Goal: Navigation & Orientation: Find specific page/section

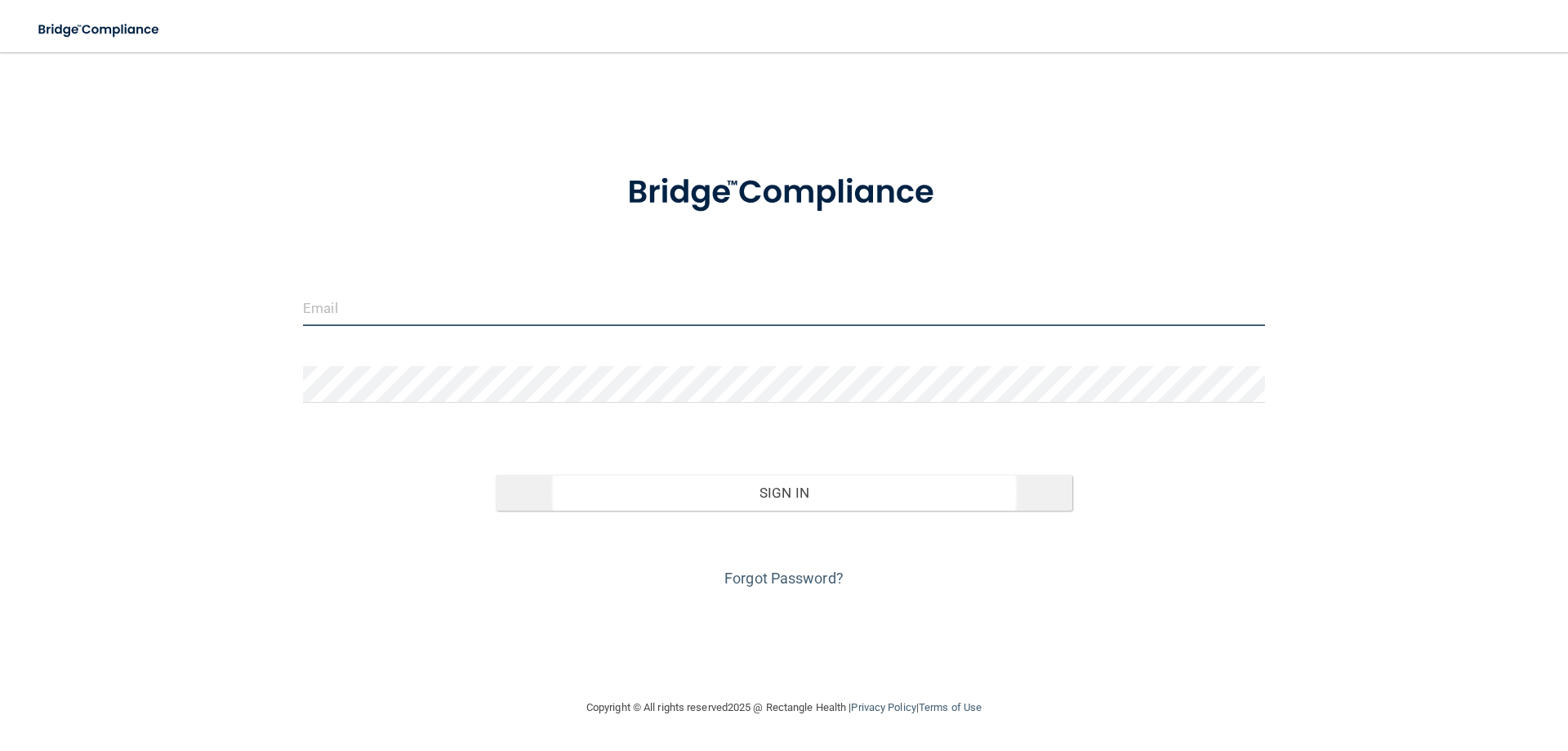
type input "[EMAIL_ADDRESS][DOMAIN_NAME]"
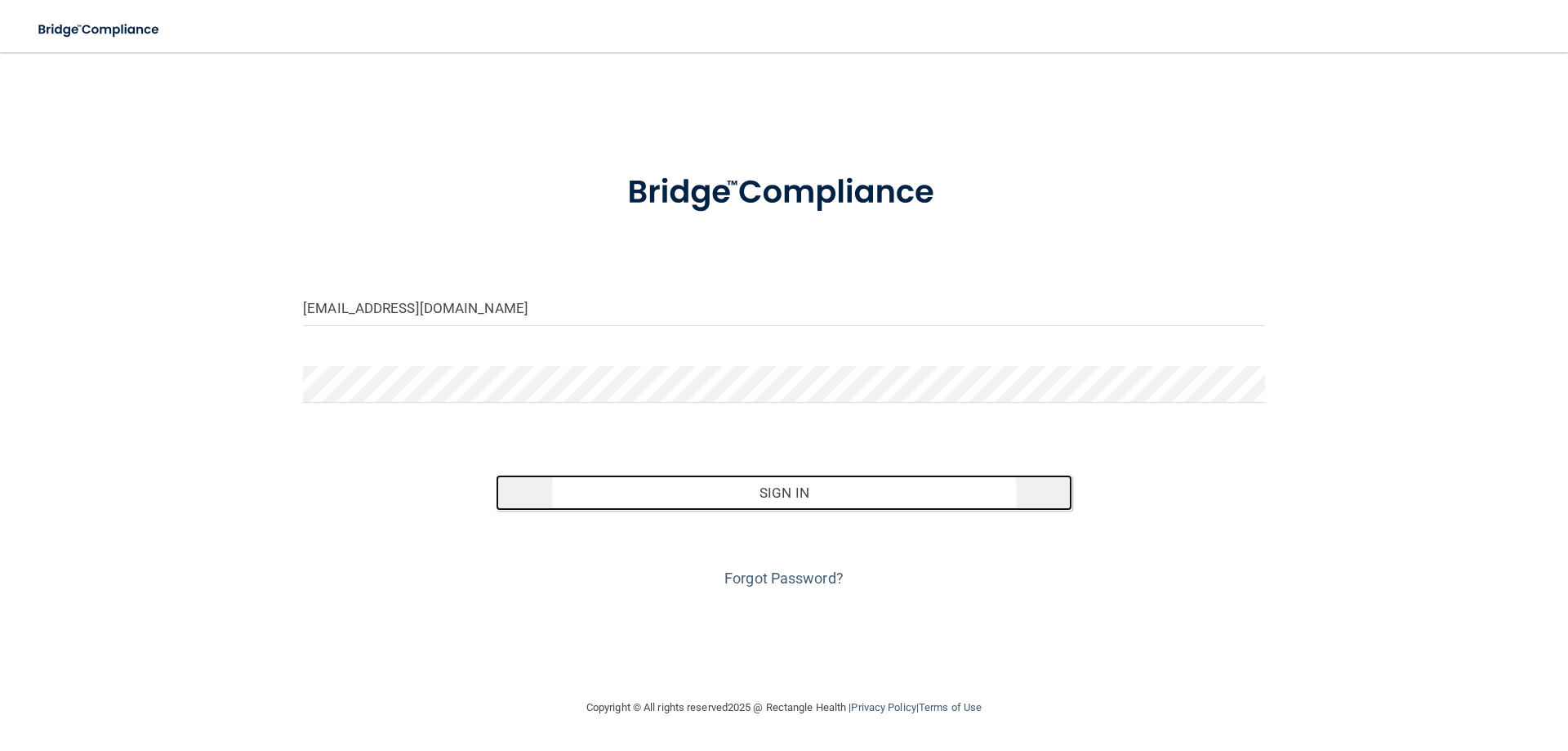
click at [774, 492] on button "Sign In" at bounding box center [784, 492] width 577 height 36
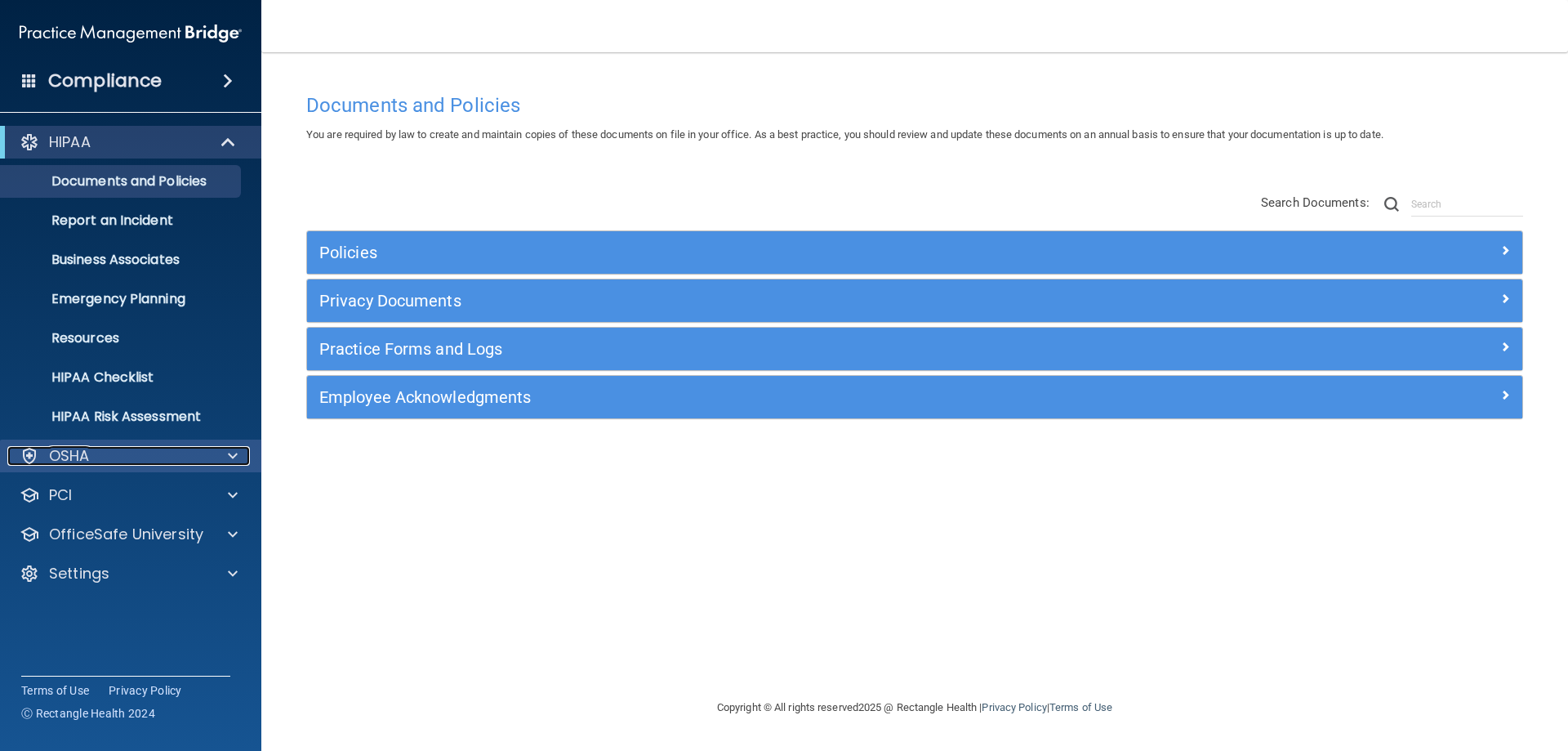
click at [164, 448] on div "OSHA" at bounding box center [108, 456] width 202 height 20
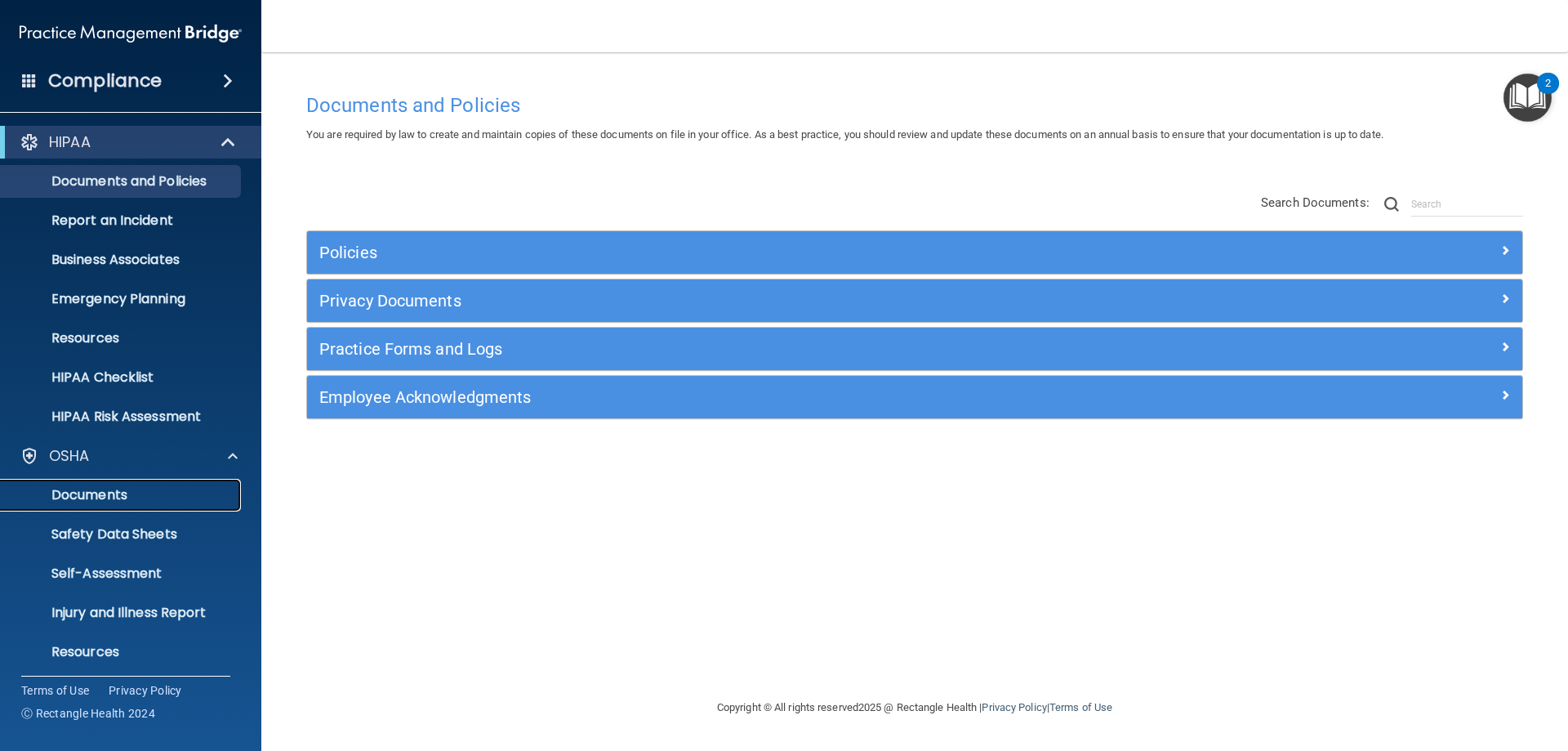
click at [108, 488] on p "Documents" at bounding box center [122, 495] width 223 height 17
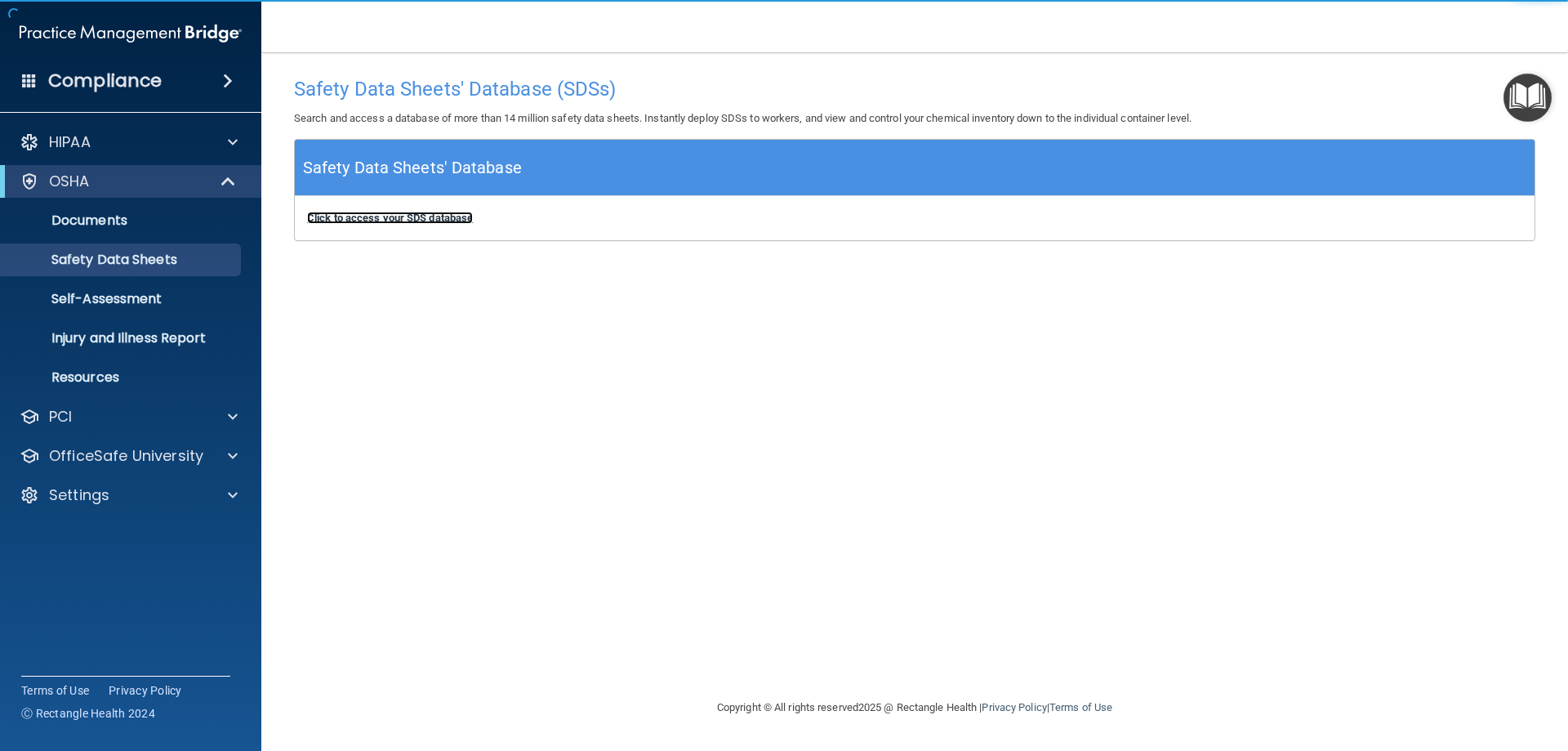
click at [394, 220] on b "Click to access your SDS database" at bounding box center [390, 217] width 166 height 12
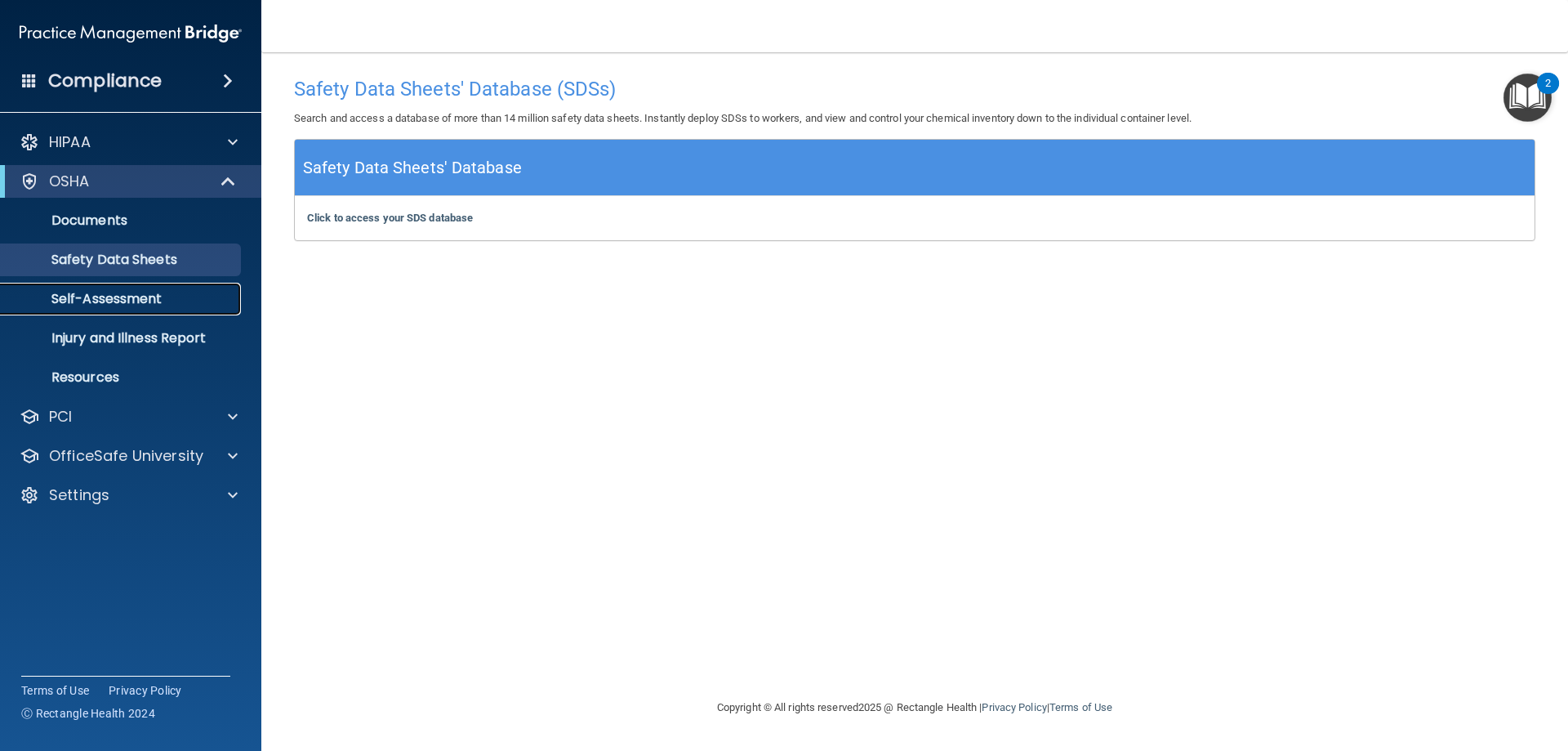
click at [112, 298] on p "Self-Assessment" at bounding box center [122, 299] width 223 height 17
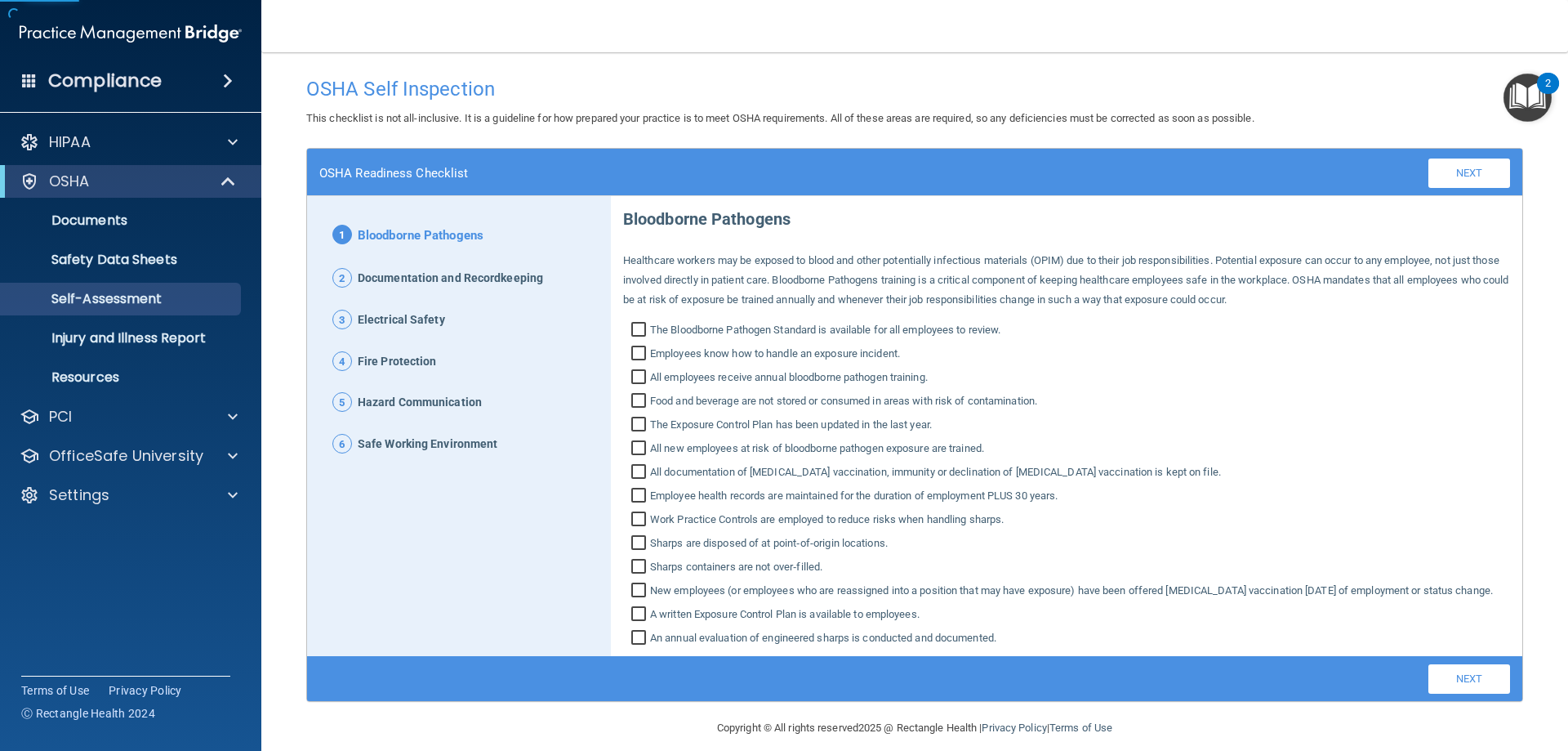
click at [1526, 89] on img "Open Resource Center, 2 new notifications" at bounding box center [1528, 97] width 48 height 48
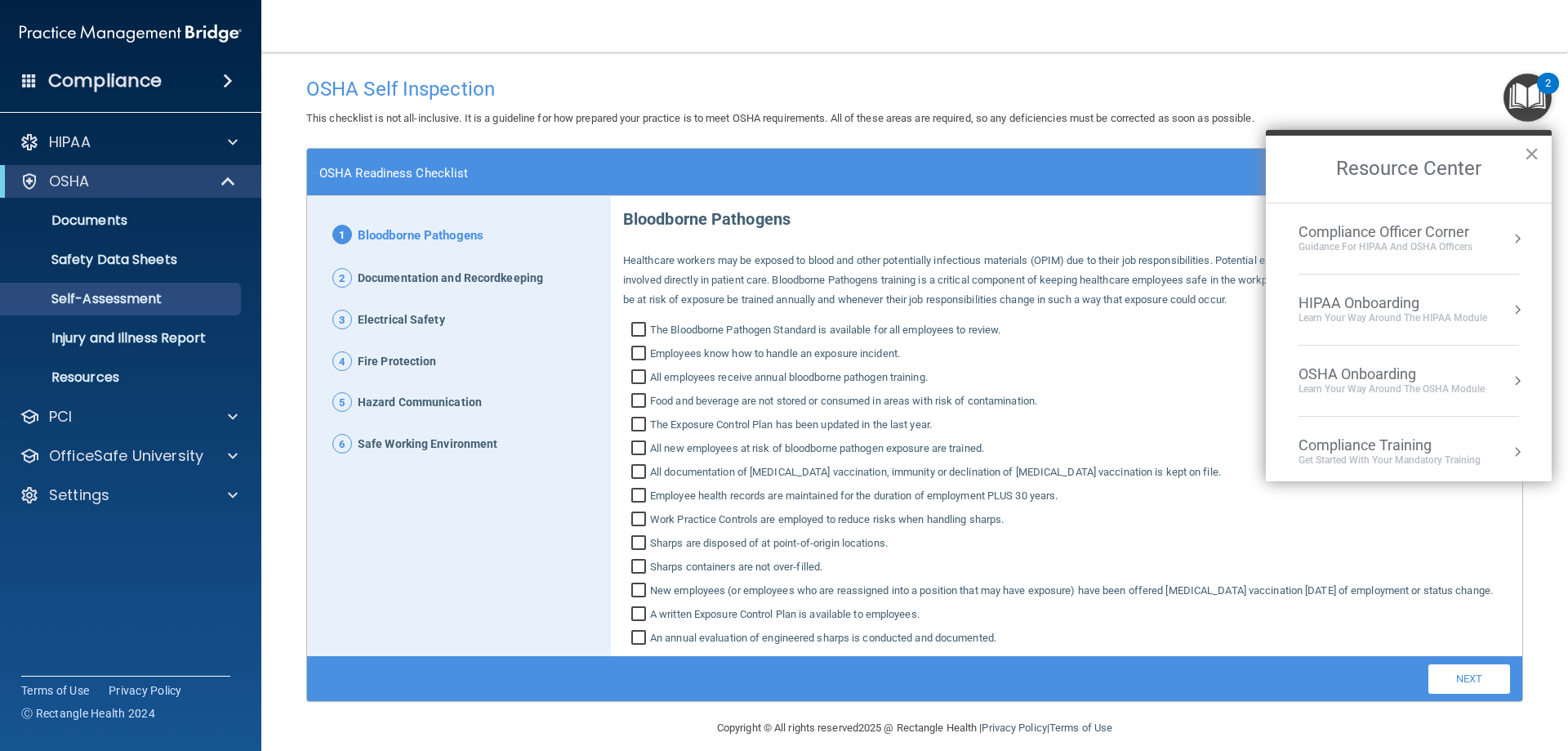
drag, startPoint x: 1382, startPoint y: 257, endPoint x: 1528, endPoint y: 152, distance: 179.8
click at [1528, 152] on button "×" at bounding box center [1532, 154] width 16 height 26
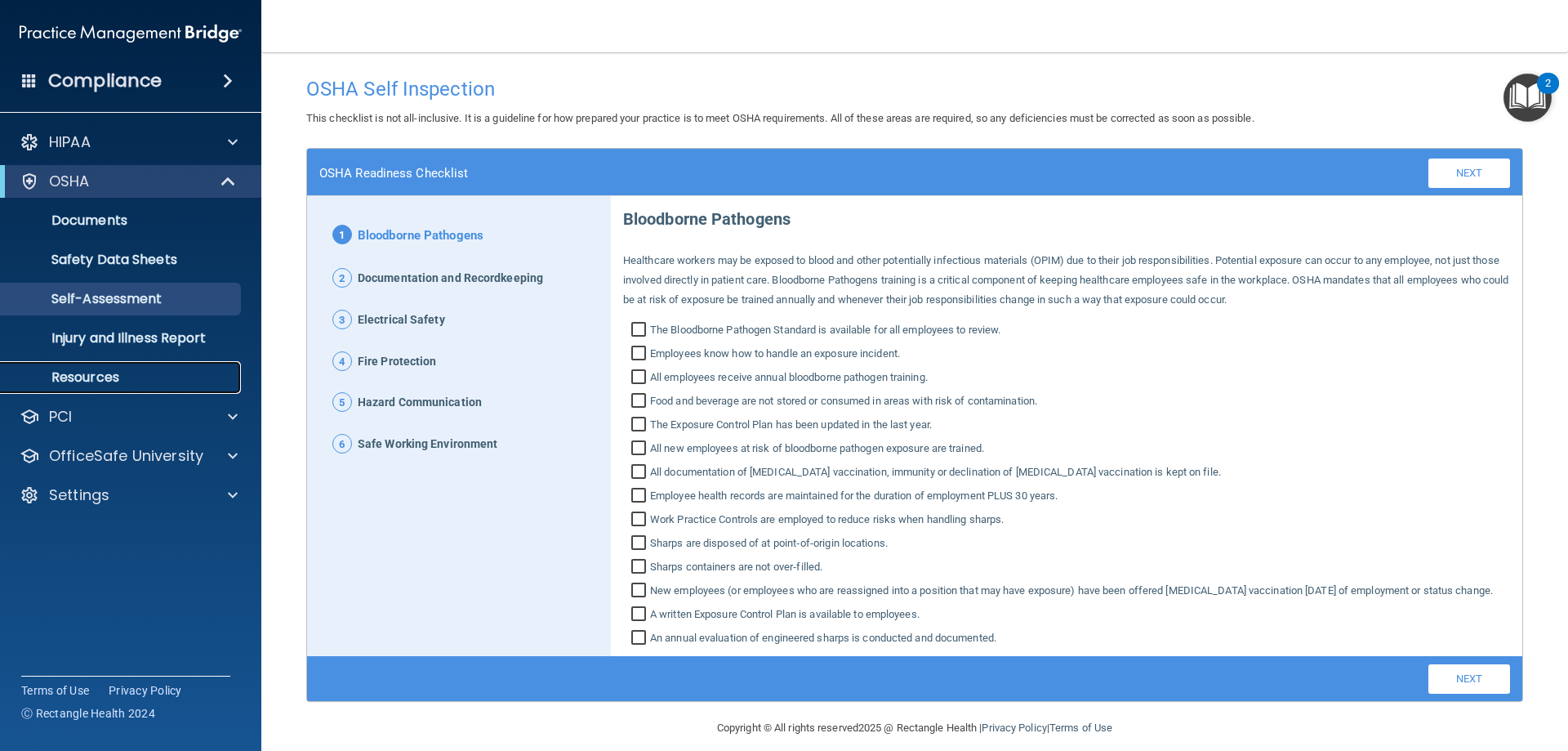
click at [103, 373] on p "Resources" at bounding box center [122, 378] width 223 height 17
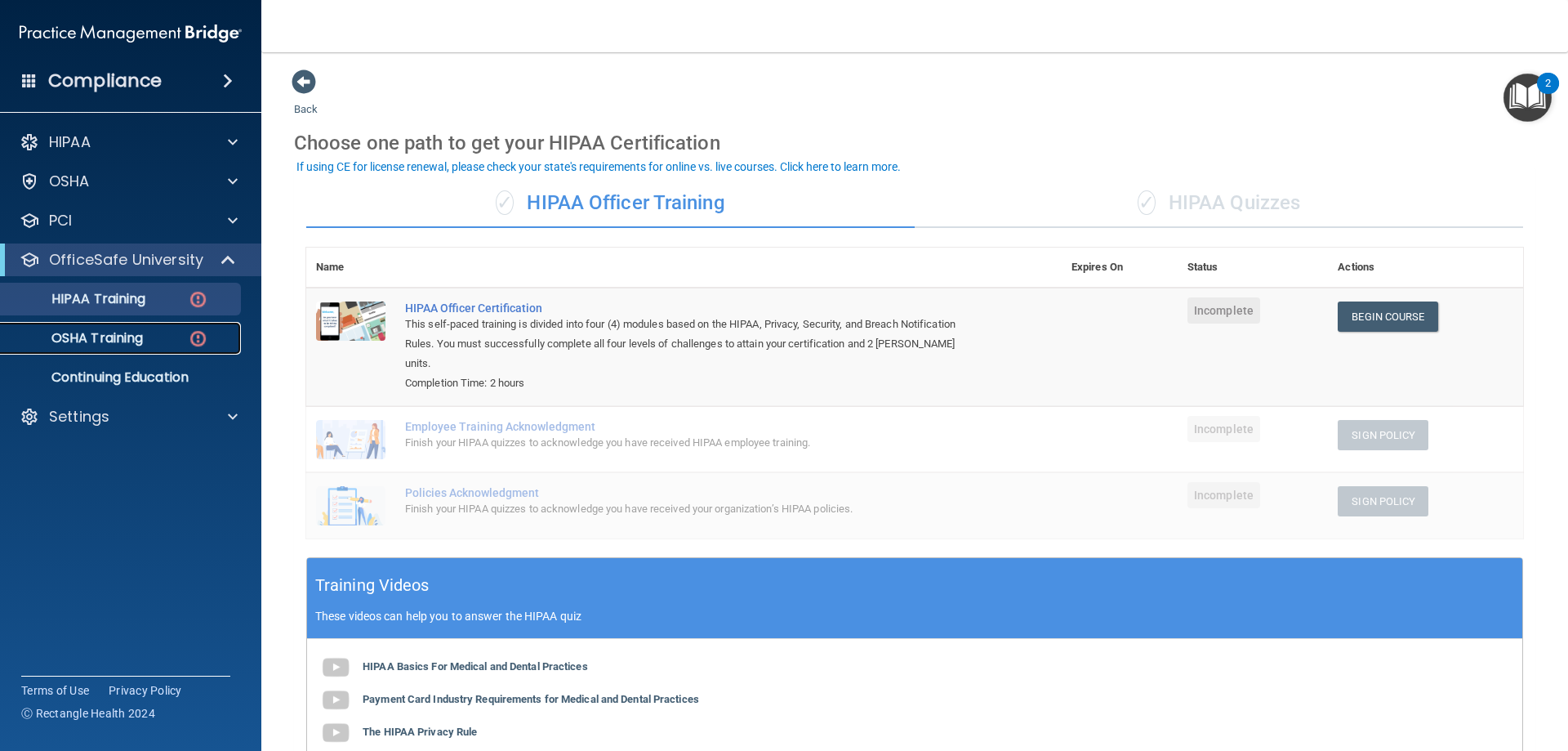
click at [143, 334] on p "OSHA Training" at bounding box center [77, 338] width 132 height 17
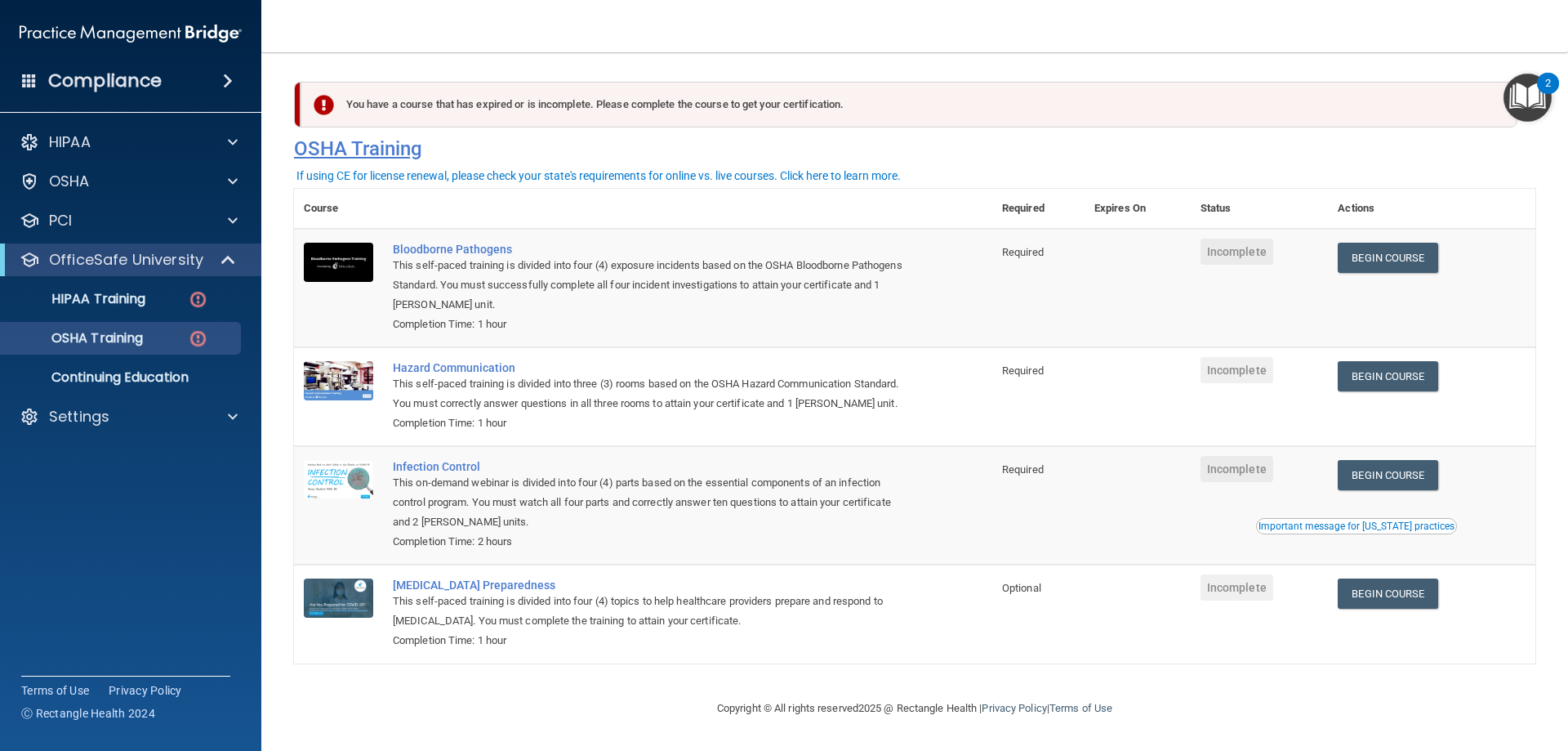
drag, startPoint x: 654, startPoint y: 137, endPoint x: 476, endPoint y: 138, distance: 178.0
click at [653, 138] on h4 "OSHA Training" at bounding box center [915, 149] width 1242 height 23
click at [102, 137] on div "HIPAA" at bounding box center [108, 142] width 202 height 20
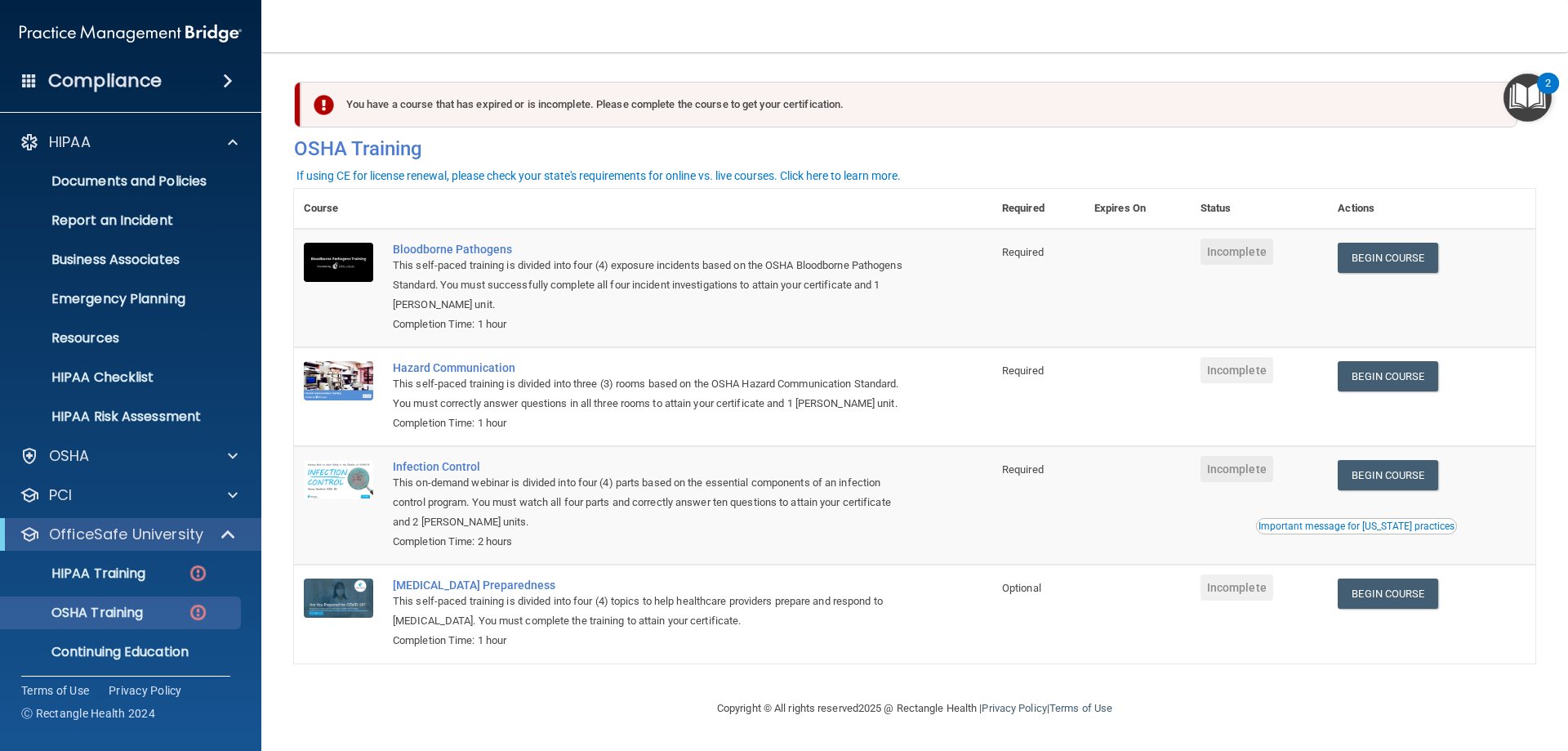
click at [107, 69] on h4 "Compliance" at bounding box center [104, 81] width 113 height 23
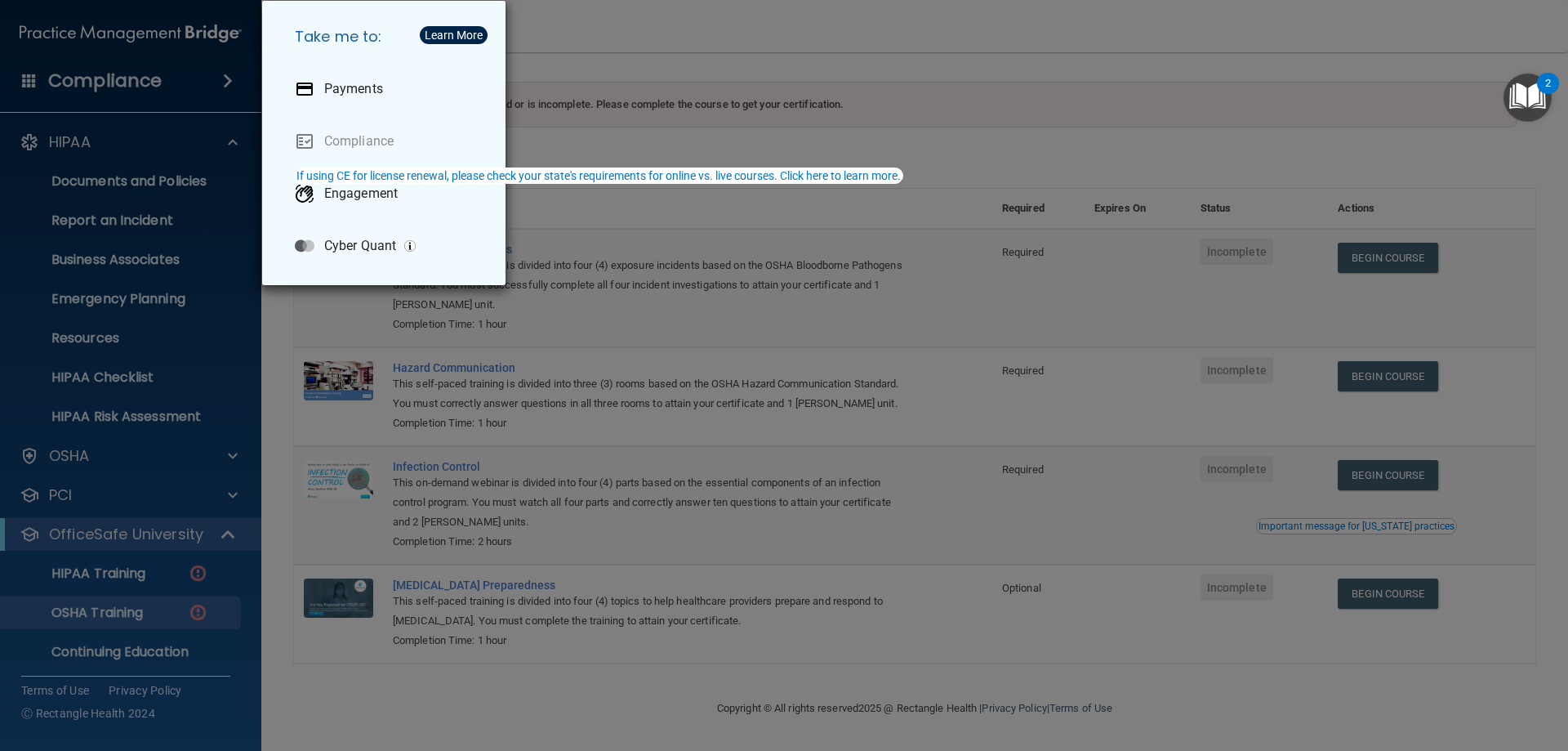
click at [152, 175] on div "Take me to: Payments Compliance Engagement Cyber Quant" at bounding box center [784, 375] width 1568 height 751
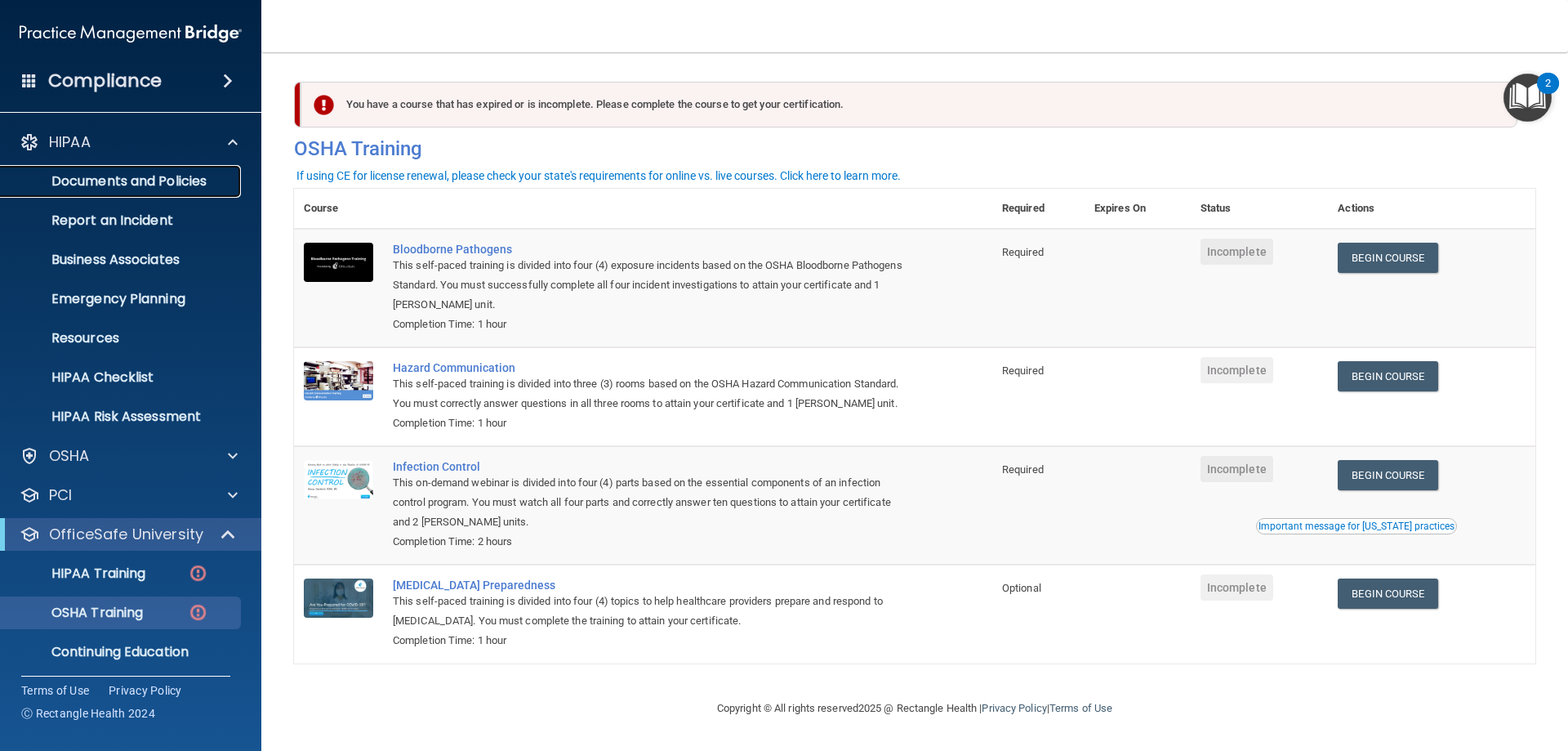
click at [149, 181] on p "Documents and Policies" at bounding box center [122, 182] width 223 height 17
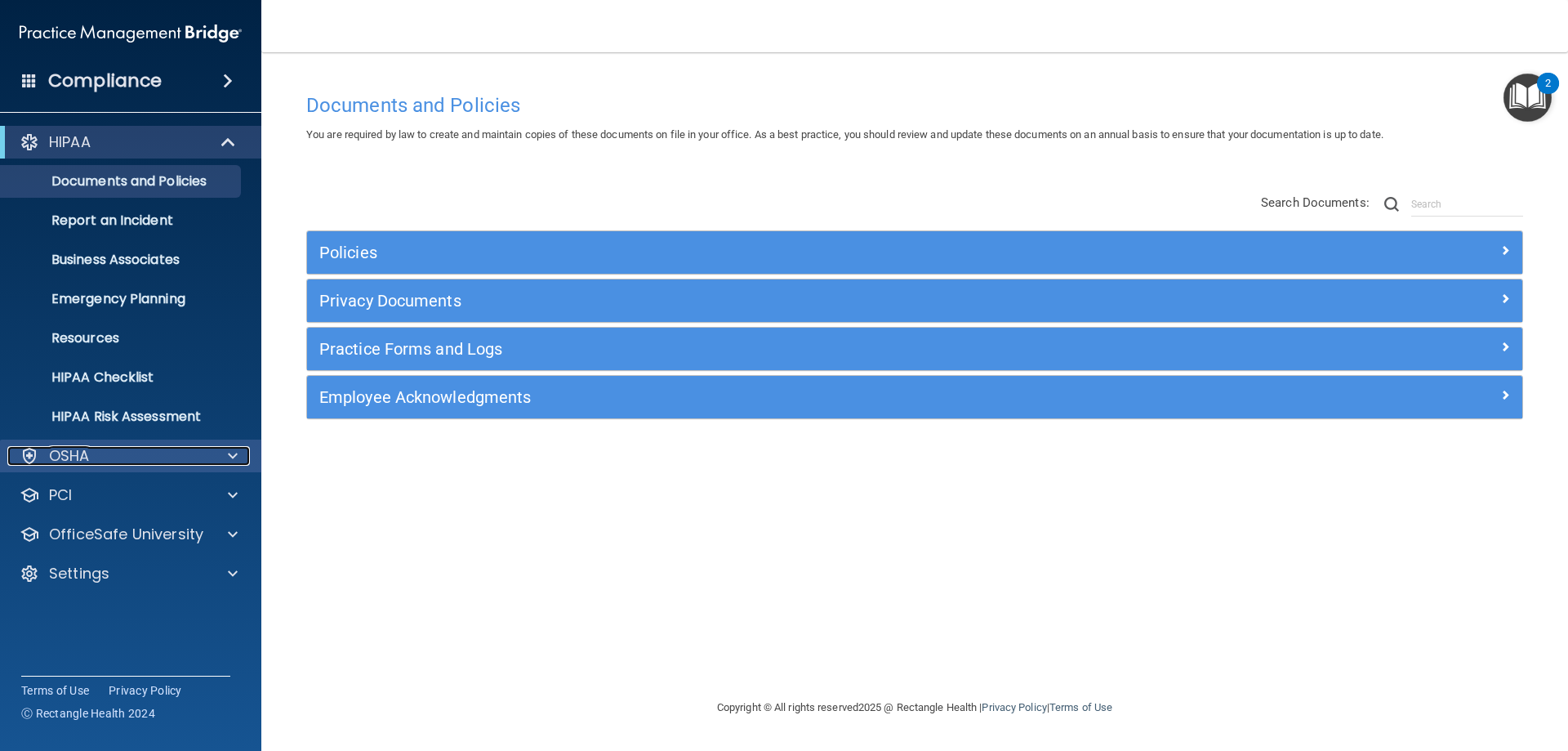
click at [68, 453] on p "OSHA" at bounding box center [69, 456] width 40 height 20
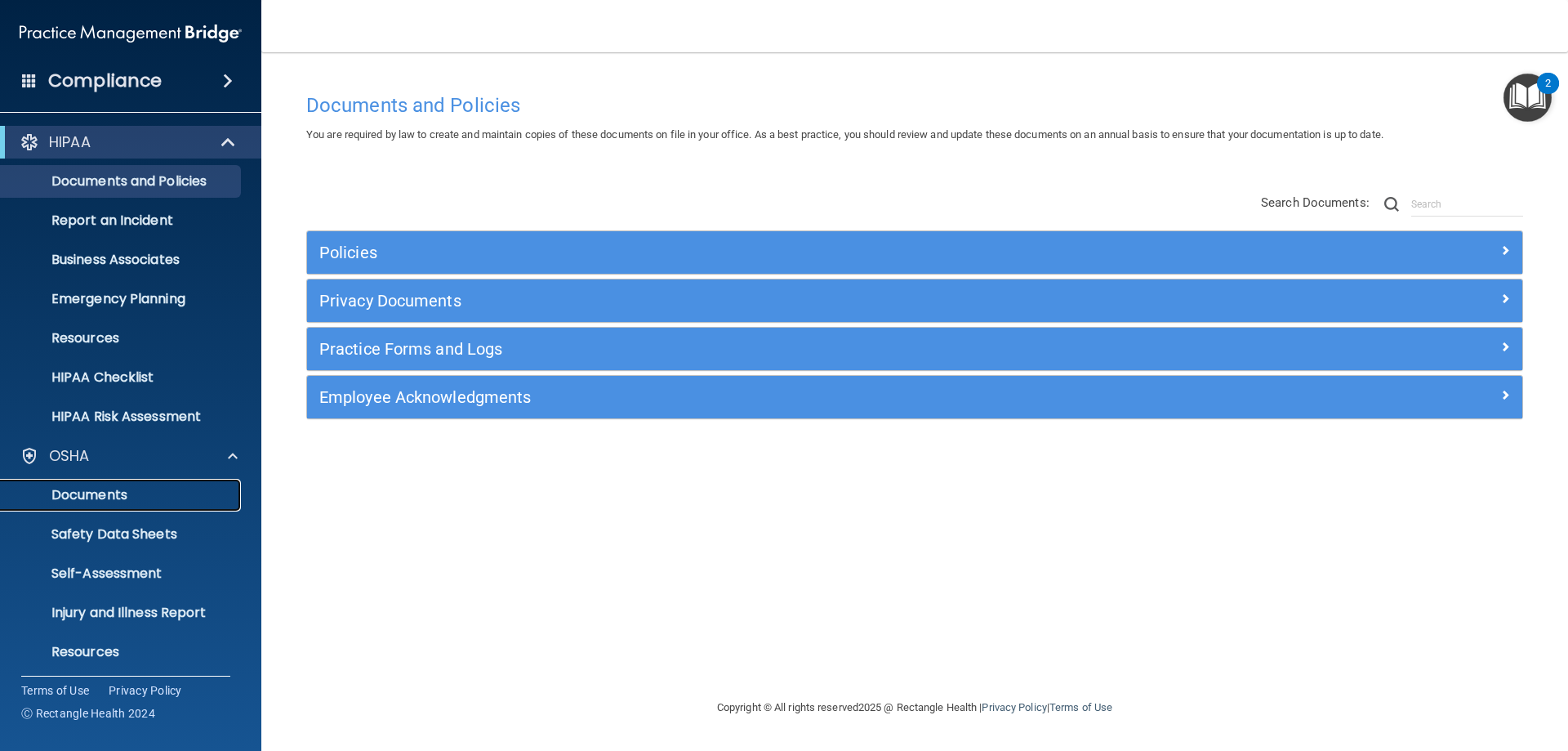
click at [106, 490] on p "Documents" at bounding box center [122, 495] width 223 height 17
